Goal: Task Accomplishment & Management: Use online tool/utility

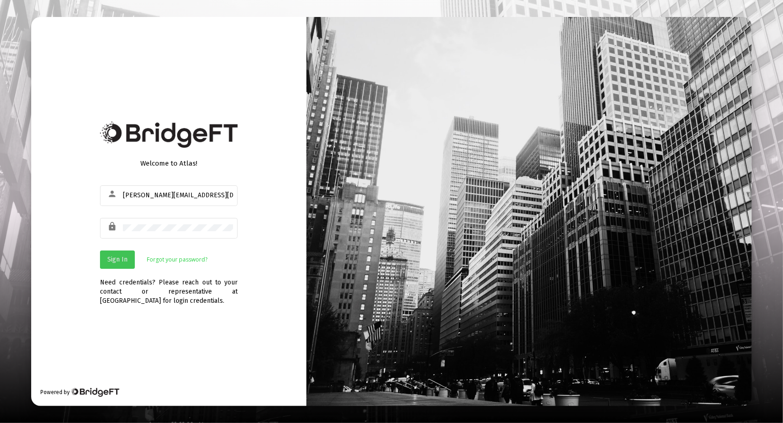
click at [108, 268] on button "Sign In" at bounding box center [117, 259] width 35 height 18
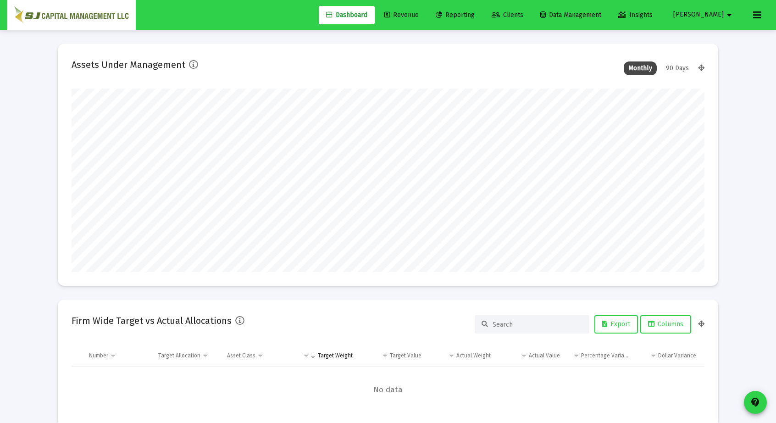
scroll to position [183, 633]
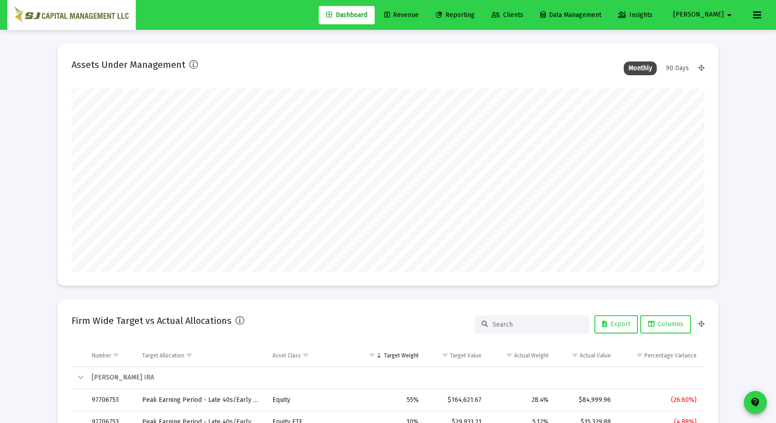
type input "[DATE]"
click at [482, 7] on link "Reporting" at bounding box center [455, 15] width 54 height 18
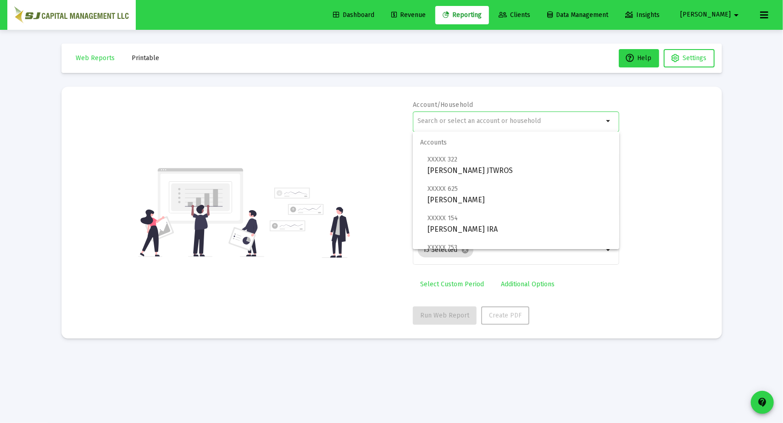
click at [497, 122] on input "text" at bounding box center [511, 120] width 186 height 7
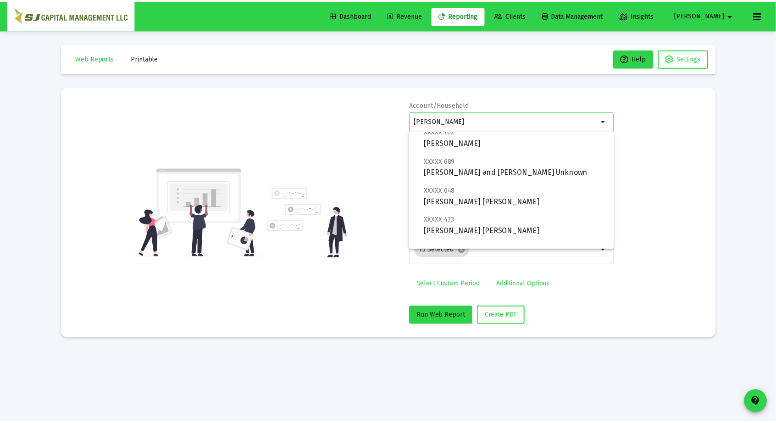
scroll to position [165, 0]
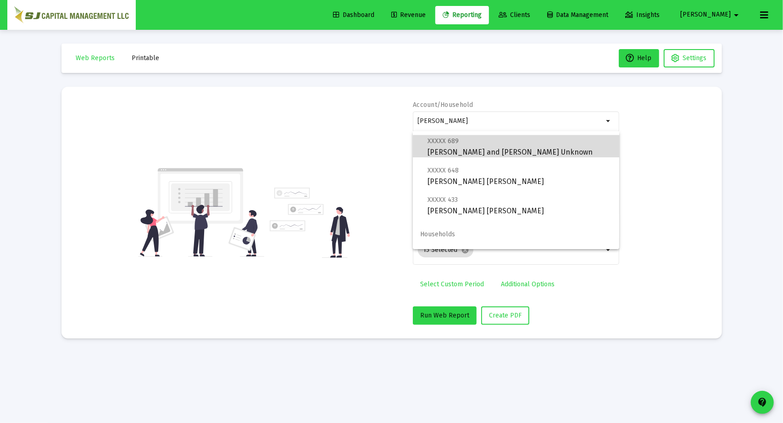
click at [544, 151] on span "XXXXX 689 [PERSON_NAME] and [PERSON_NAME] Unknown" at bounding box center [519, 146] width 184 height 22
type input "[PERSON_NAME] and [PERSON_NAME] Unknown"
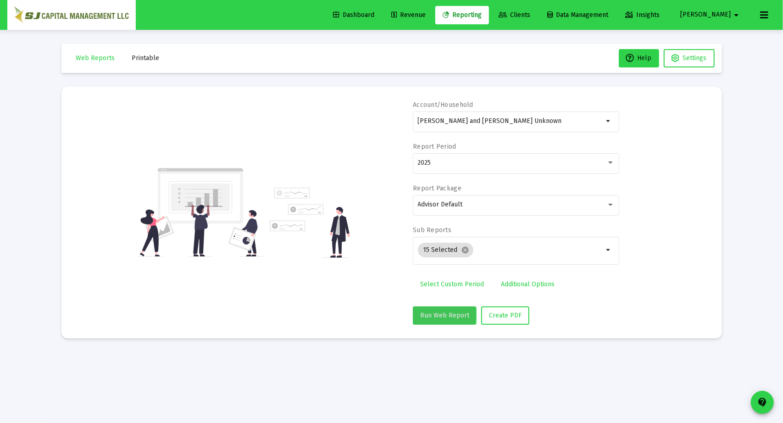
click at [443, 314] on span "Run Web Report" at bounding box center [444, 315] width 49 height 8
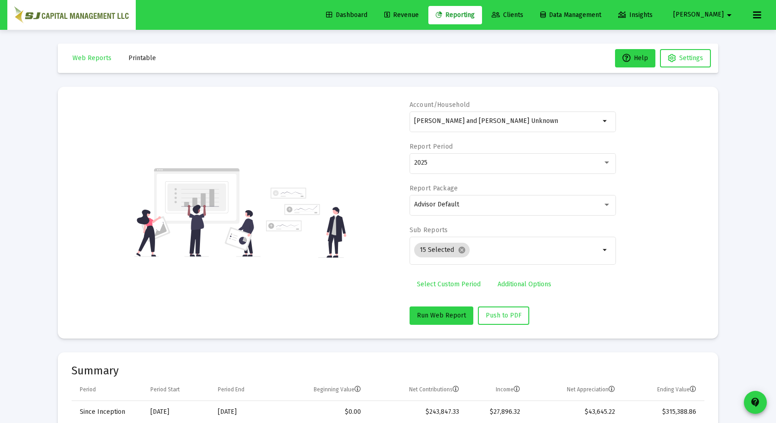
scroll to position [440, 0]
